Goal: Use online tool/utility: Utilize a website feature to perform a specific function

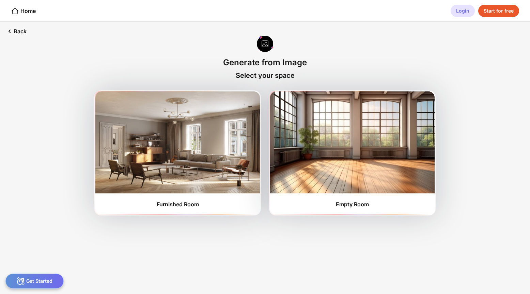
click at [461, 11] on div "Login" at bounding box center [462, 11] width 24 height 12
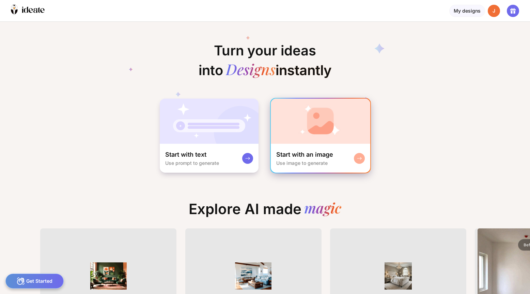
click at [322, 152] on div "Start with an image" at bounding box center [304, 155] width 57 height 8
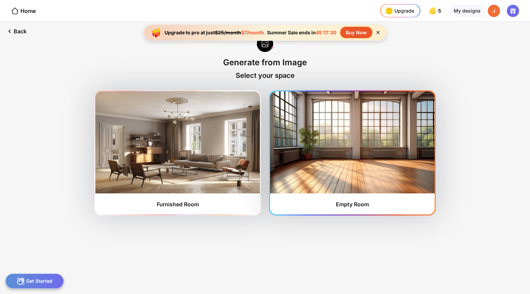
click at [325, 134] on img at bounding box center [352, 143] width 164 height 102
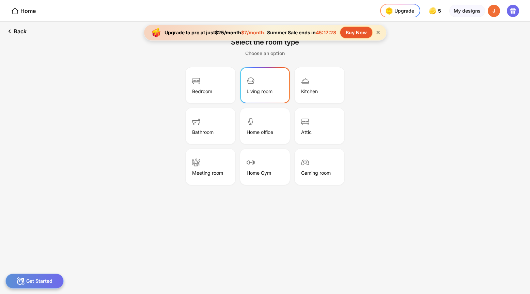
click at [267, 86] on div "Living room" at bounding box center [265, 85] width 48 height 34
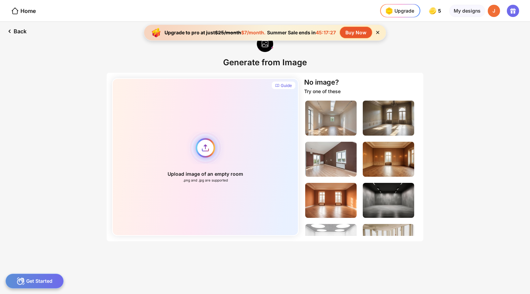
click at [205, 158] on div "Upload image of an empty room .png and .jpg are supported" at bounding box center [205, 157] width 186 height 158
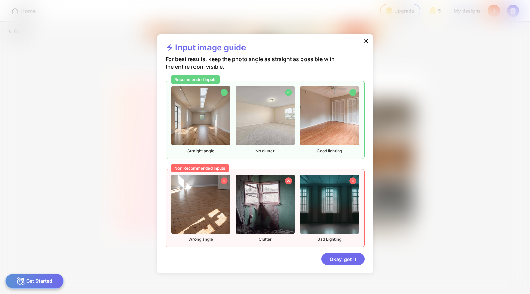
click at [203, 144] on img at bounding box center [200, 115] width 59 height 59
click at [337, 265] on div "Okay, got it" at bounding box center [343, 259] width 44 height 12
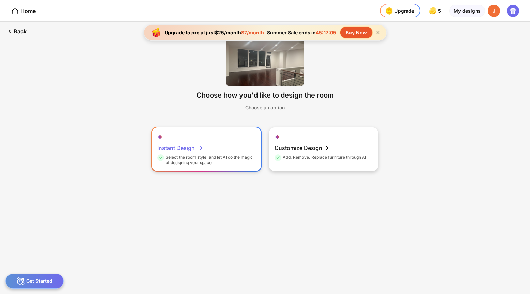
click at [229, 149] on div "Instant Design Select the room style, and let AI do the magic of designing your…" at bounding box center [206, 150] width 109 height 44
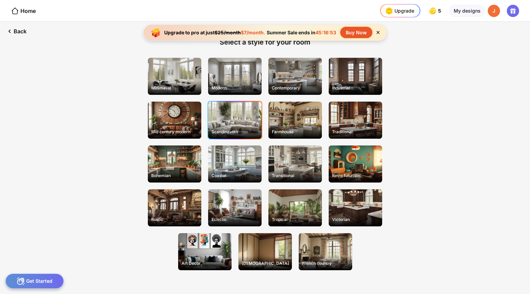
click at [244, 114] on div "Scandinavian" at bounding box center [234, 120] width 53 height 37
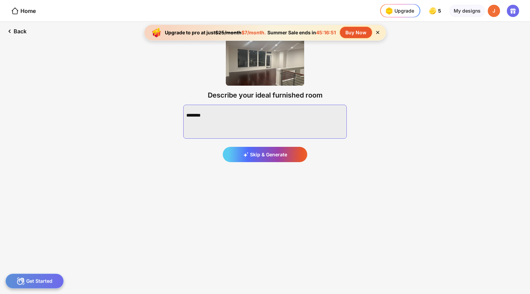
click at [242, 117] on textarea at bounding box center [264, 122] width 163 height 34
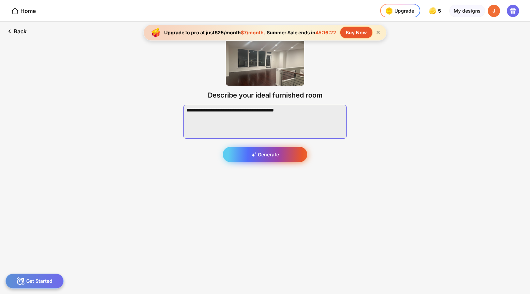
type textarea "**********"
click at [248, 162] on div "Generate" at bounding box center [265, 154] width 84 height 15
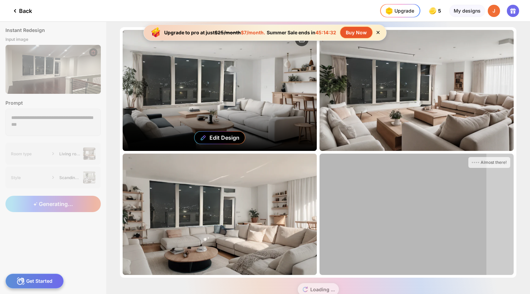
click at [275, 124] on div "Edit Design" at bounding box center [220, 90] width 194 height 121
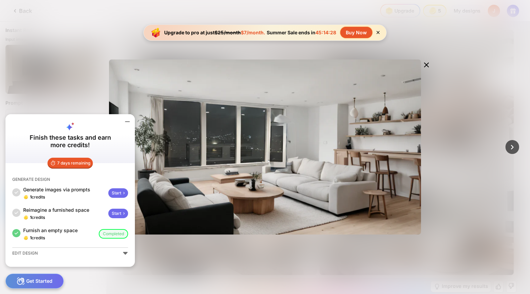
click at [78, 94] on div at bounding box center [265, 147] width 530 height 294
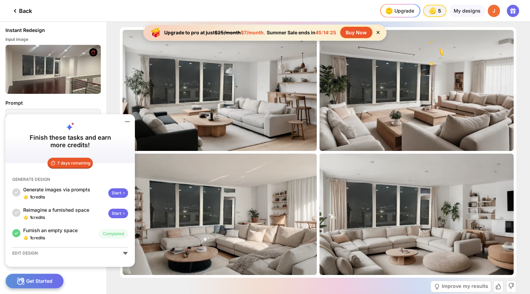
click at [129, 119] on icon at bounding box center [127, 122] width 8 height 8
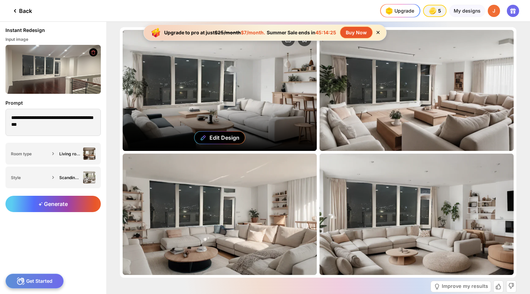
click at [215, 93] on div "Edit Design" at bounding box center [220, 90] width 194 height 121
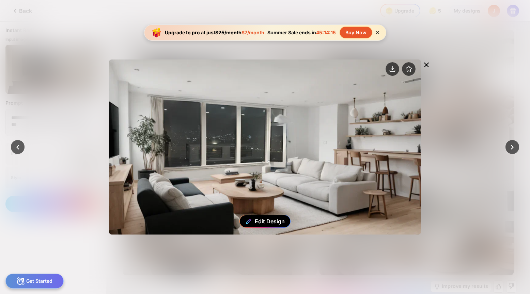
click at [426, 65] on icon at bounding box center [426, 65] width 4 height 4
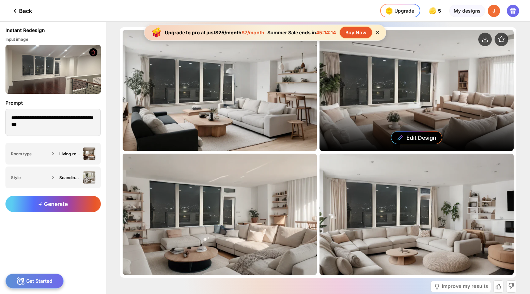
click at [426, 64] on div "Edit Design" at bounding box center [416, 90] width 194 height 121
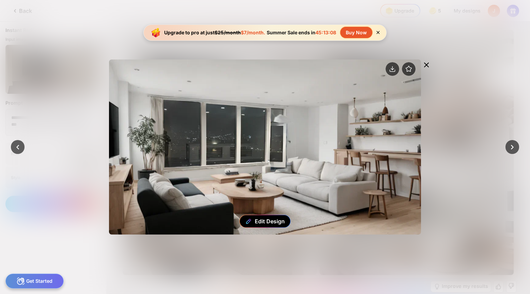
click at [427, 64] on icon at bounding box center [426, 65] width 4 height 4
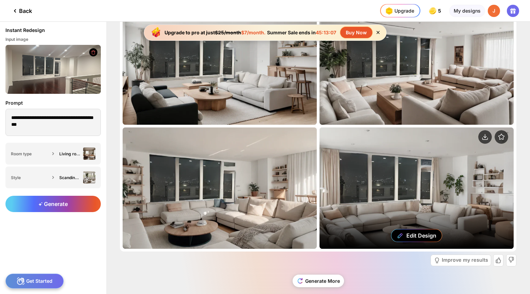
scroll to position [30, 0]
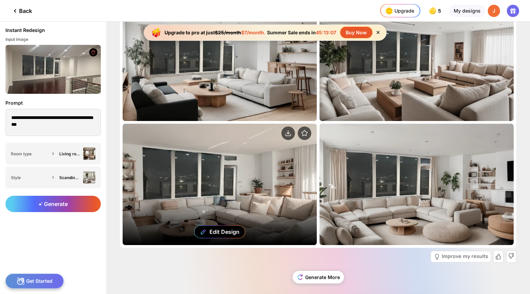
click at [288, 178] on div "Edit Design" at bounding box center [220, 184] width 194 height 121
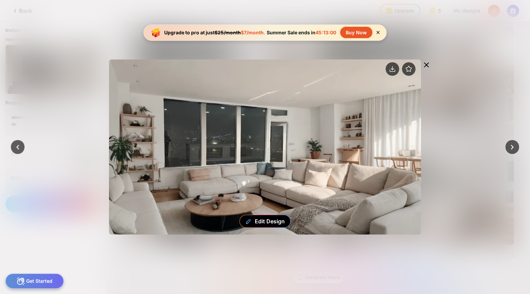
click at [423, 68] on icon at bounding box center [426, 65] width 8 height 8
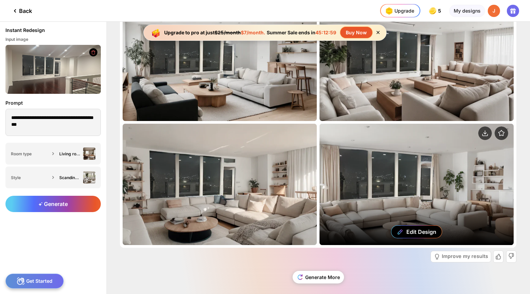
click at [447, 162] on div "Edit Design" at bounding box center [416, 184] width 194 height 121
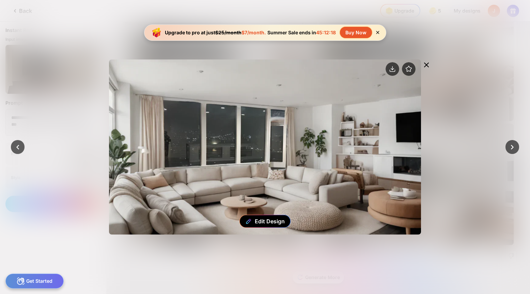
click at [429, 63] on icon at bounding box center [426, 65] width 8 height 8
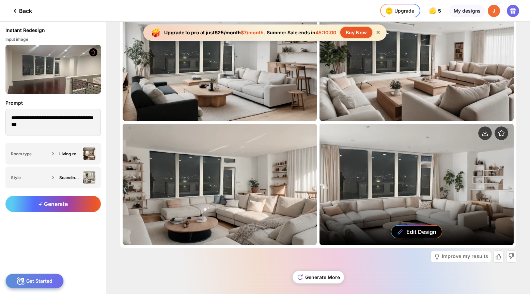
click at [414, 195] on div "Edit Design" at bounding box center [416, 184] width 194 height 121
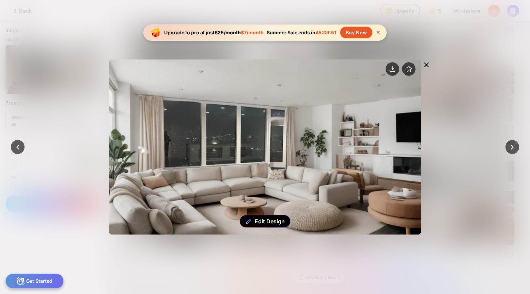
click at [427, 64] on icon at bounding box center [426, 65] width 4 height 4
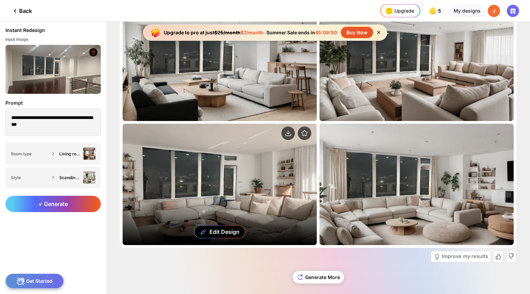
click at [246, 194] on div "Edit Design" at bounding box center [220, 184] width 194 height 121
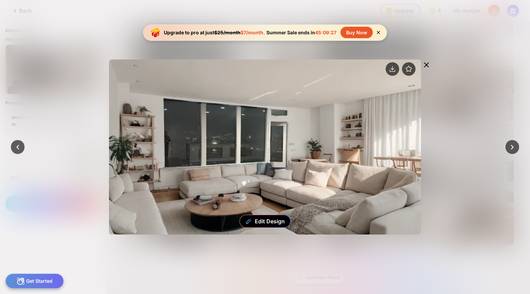
click at [428, 60] on div at bounding box center [426, 66] width 11 height 12
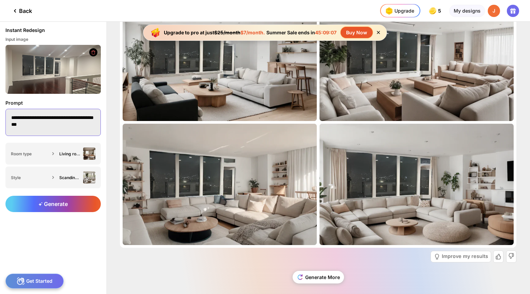
drag, startPoint x: 61, startPoint y: 128, endPoint x: 2, endPoint y: 115, distance: 59.7
click at [2, 115] on div "**********" at bounding box center [53, 118] width 106 height 49
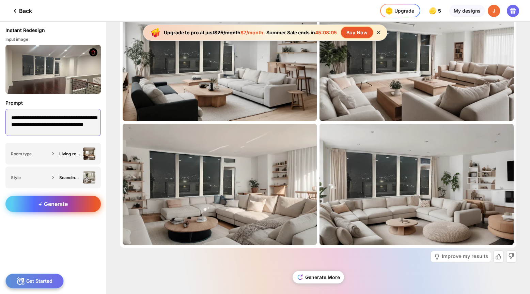
type textarea "**********"
click at [48, 200] on div "Generate" at bounding box center [52, 204] width 95 height 16
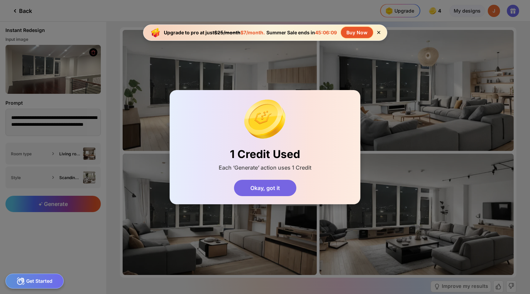
click at [277, 192] on div "Okay, got it" at bounding box center [265, 188] width 62 height 16
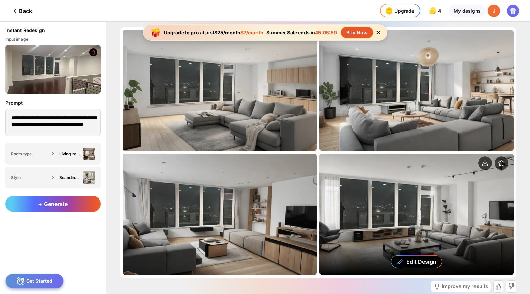
click at [388, 190] on div "Edit Design" at bounding box center [416, 214] width 194 height 121
